Goal: Task Accomplishment & Management: Use online tool/utility

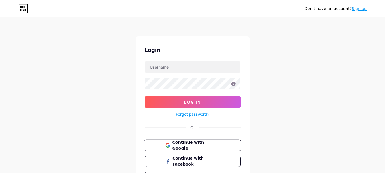
click at [189, 145] on span "Continue with Google" at bounding box center [196, 145] width 48 height 12
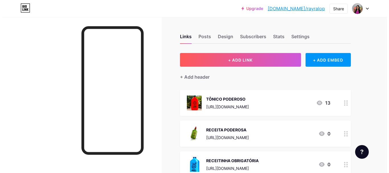
scroll to position [28, 0]
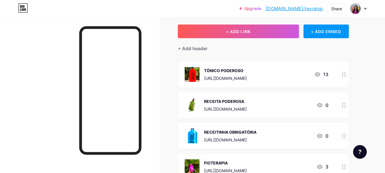
click at [247, 80] on div "[URL][DOMAIN_NAME]" at bounding box center [225, 78] width 43 height 6
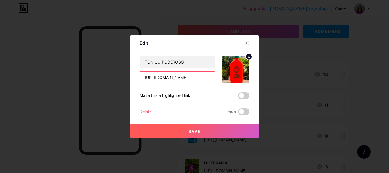
click at [194, 77] on input "[URL][DOMAIN_NAME]" at bounding box center [177, 76] width 75 height 11
click at [193, 77] on input "[URL][DOMAIN_NAME]" at bounding box center [177, 76] width 75 height 11
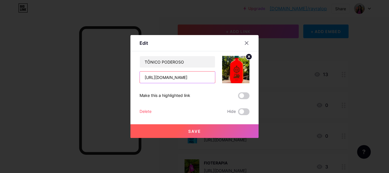
click at [193, 77] on input "[URL][DOMAIN_NAME]" at bounding box center [177, 76] width 75 height 11
